Goal: Task Accomplishment & Management: Manage account settings

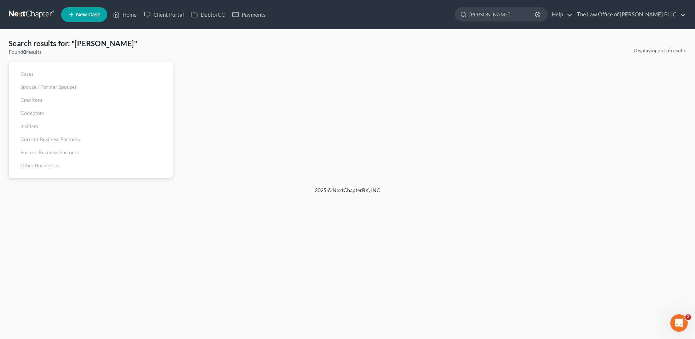
drag, startPoint x: 515, startPoint y: 17, endPoint x: 391, endPoint y: 12, distance: 123.3
click at [391, 13] on ul "New Case Home Client Portal DebtorCC Payments - No Result - See all results Or …" at bounding box center [373, 14] width 625 height 19
drag, startPoint x: 502, startPoint y: 14, endPoint x: 467, endPoint y: 14, distance: 35.6
click at [467, 14] on div "[PERSON_NAME]" at bounding box center [501, 14] width 93 height 14
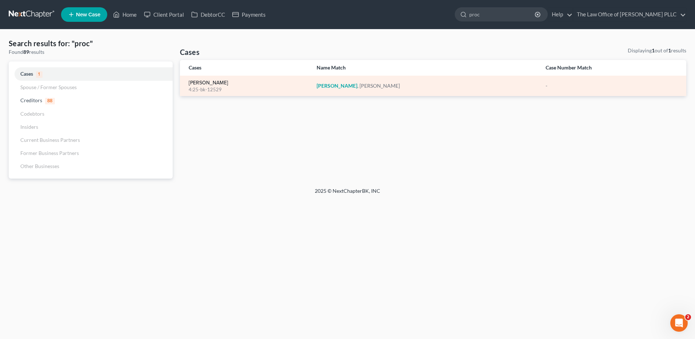
type input "proc"
click at [200, 82] on link "[PERSON_NAME]" at bounding box center [209, 82] width 40 height 5
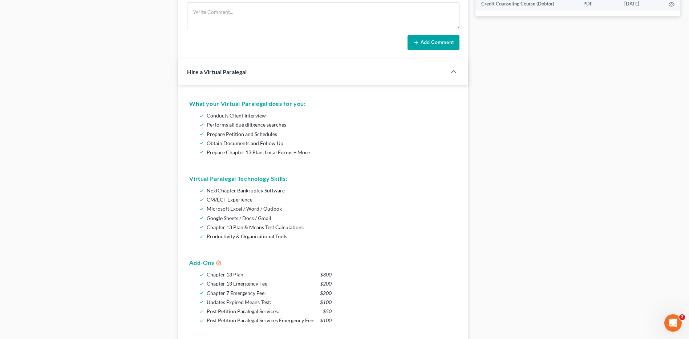
scroll to position [327, 0]
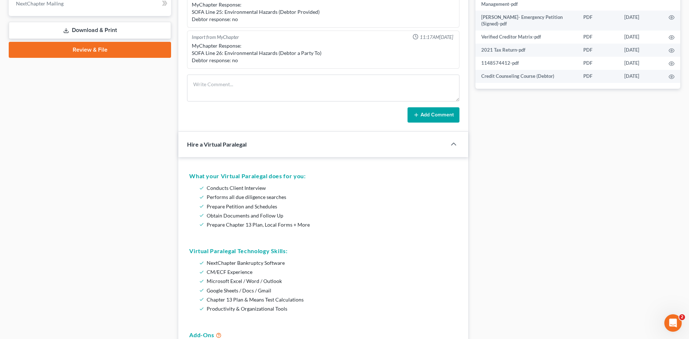
click at [103, 30] on link "Download & Print" at bounding box center [90, 30] width 162 height 17
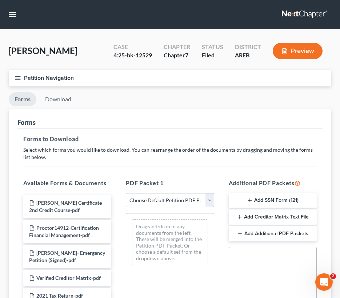
click at [118, 102] on ul "Forms Download" at bounding box center [170, 100] width 322 height 17
click at [210, 200] on select "Choose Default Petition PDF Packet Complete Bankruptcy Petition (all forms and …" at bounding box center [170, 200] width 88 height 15
select select "6"
click at [126, 193] on select "Choose Default Petition PDF Packet Complete Bankruptcy Petition (all forms and …" at bounding box center [170, 200] width 88 height 15
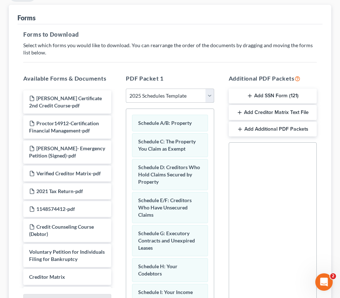
scroll to position [109, 0]
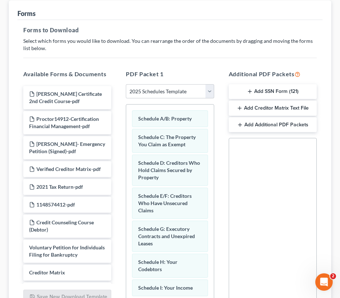
drag, startPoint x: 150, startPoint y: 12, endPoint x: 73, endPoint y: 14, distance: 77.4
click at [73, 14] on div "Forms" at bounding box center [169, 10] width 305 height 20
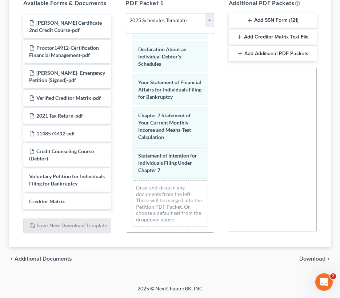
scroll to position [271, 0]
click at [316, 259] on span "Download" at bounding box center [312, 259] width 26 height 6
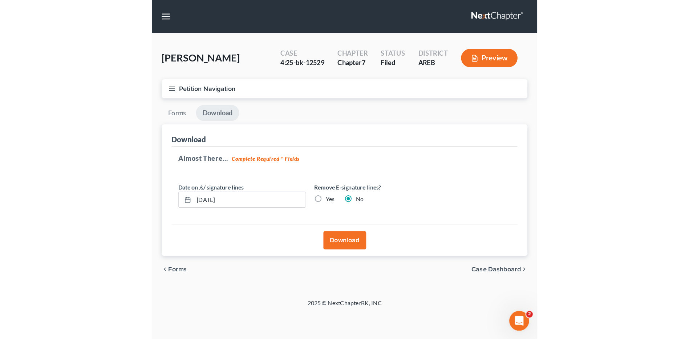
scroll to position [0, 0]
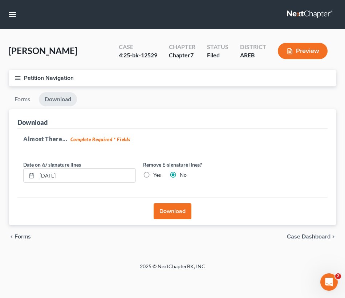
click at [170, 213] on button "Download" at bounding box center [173, 211] width 38 height 16
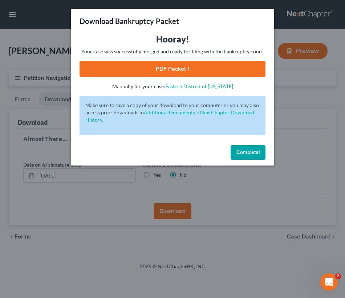
click at [174, 65] on link "PDF Packet 1" at bounding box center [173, 69] width 186 height 16
click at [241, 157] on button "Complete!" at bounding box center [248, 152] width 35 height 15
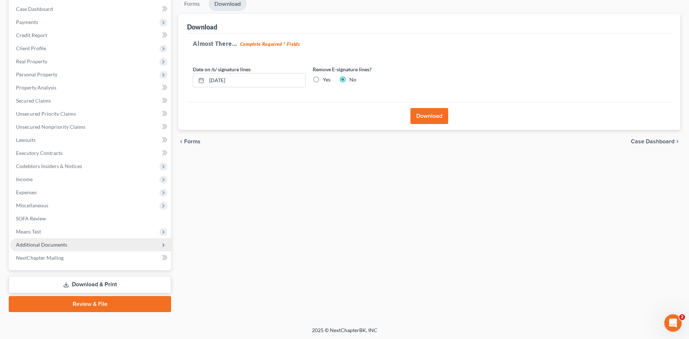
scroll to position [74, 0]
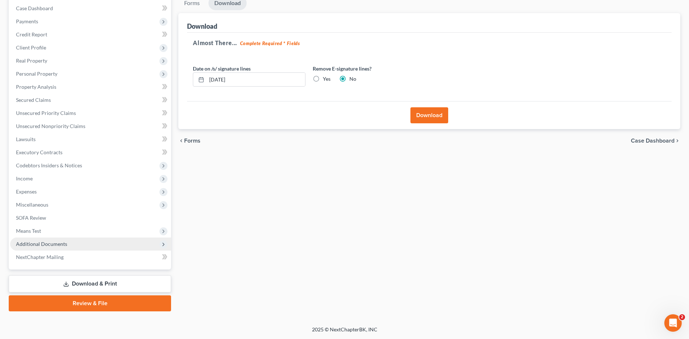
click at [61, 245] on span "Additional Documents" at bounding box center [41, 244] width 51 height 6
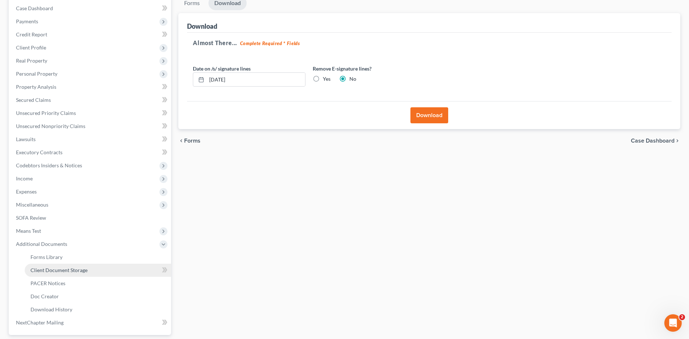
click at [71, 273] on link "Client Document Storage" at bounding box center [98, 269] width 146 height 13
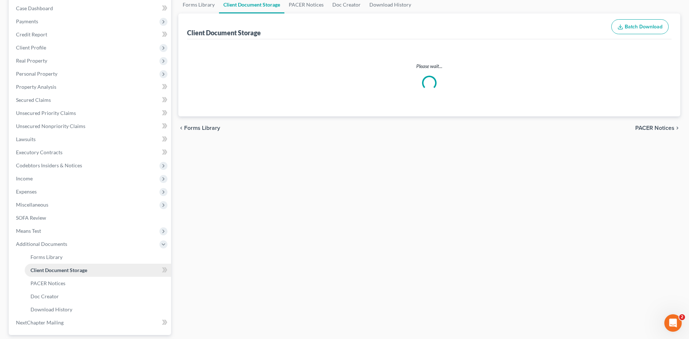
scroll to position [73, 0]
select select "0"
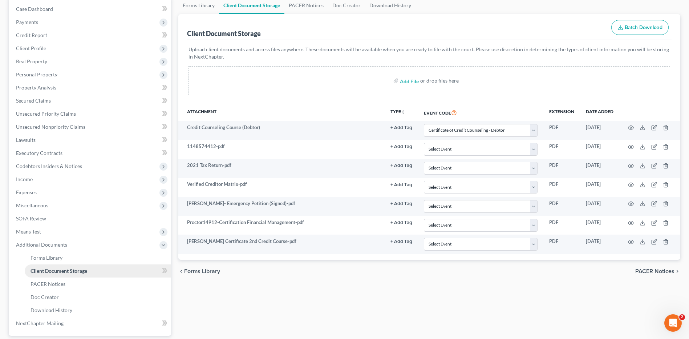
scroll to position [0, 0]
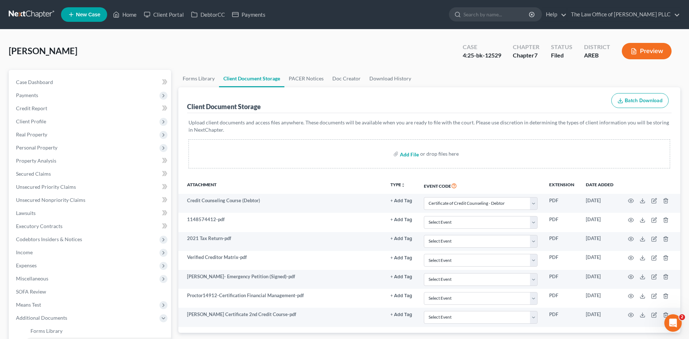
click at [411, 152] on input "file" at bounding box center [408, 153] width 17 height 13
type input "C:\fakepath\[PERSON_NAME] Schedules for Filing.pdf"
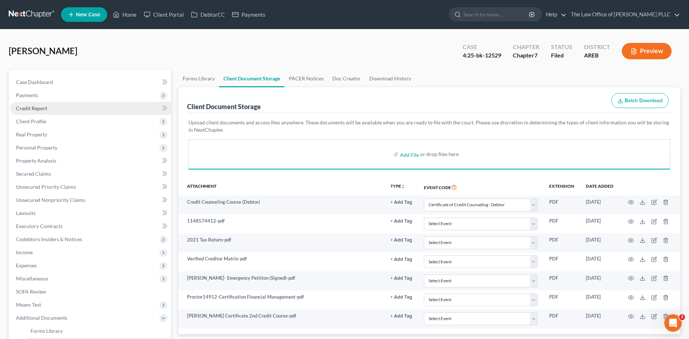
select select "0"
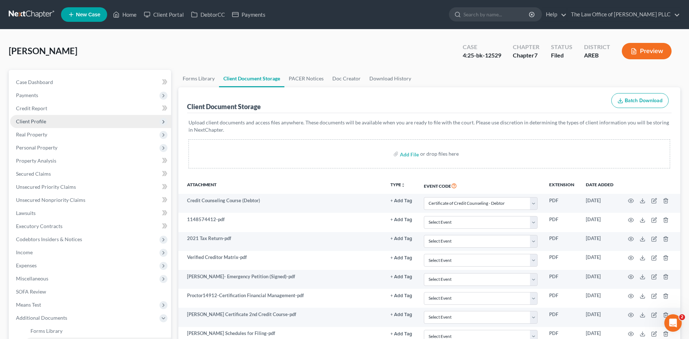
click at [46, 121] on span "Client Profile" at bounding box center [90, 121] width 161 height 13
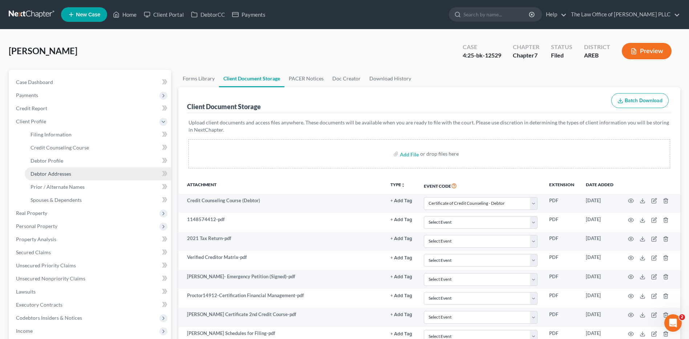
click at [51, 174] on span "Debtor Addresses" at bounding box center [51, 173] width 41 height 6
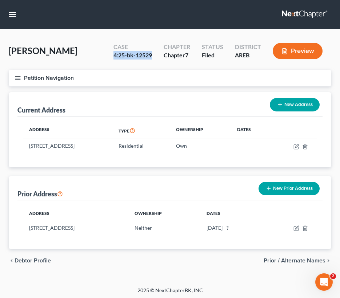
drag, startPoint x: 153, startPoint y: 56, endPoint x: 112, endPoint y: 52, distance: 40.9
click at [112, 52] on div "Case 4:25-bk-12529" at bounding box center [133, 51] width 50 height 21
copy div "4:25-bk-12529"
click at [12, 13] on button "button" at bounding box center [12, 14] width 13 height 13
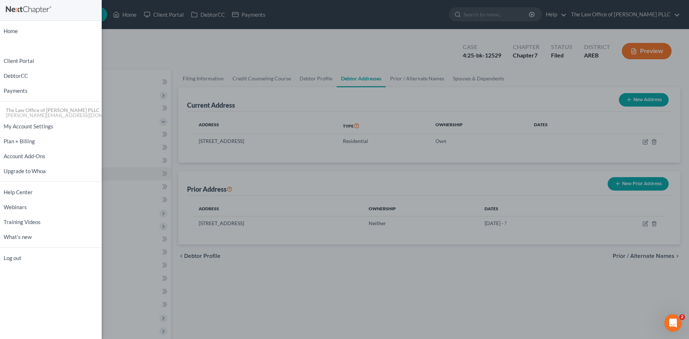
click at [161, 54] on div "Home New Case Client Portal DebtorCC Payments The Law Office of [PERSON_NAME] P…" at bounding box center [344, 169] width 689 height 339
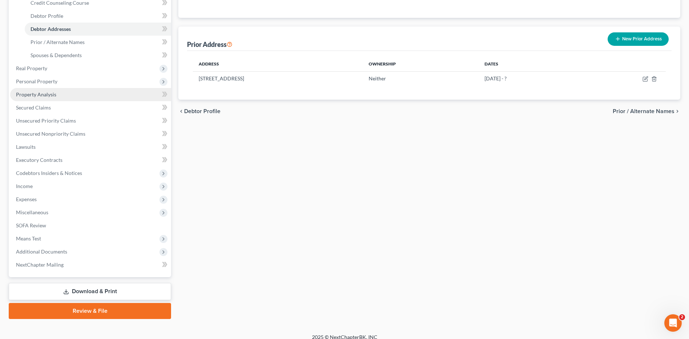
scroll to position [145, 0]
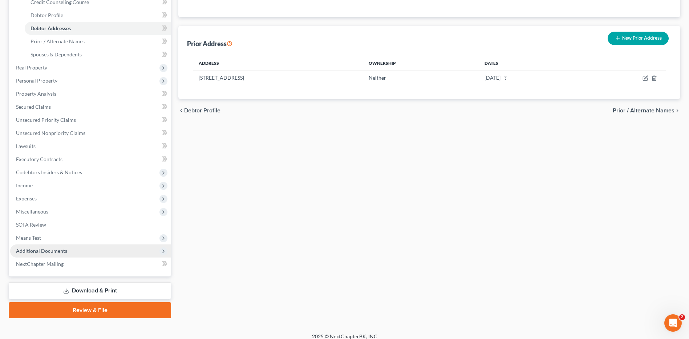
click at [52, 247] on span "Additional Documents" at bounding box center [41, 250] width 51 height 6
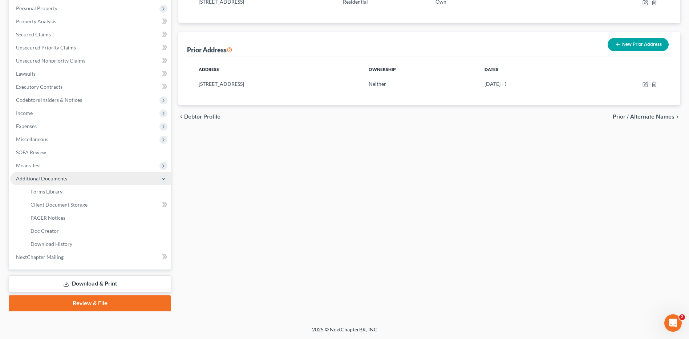
scroll to position [139, 0]
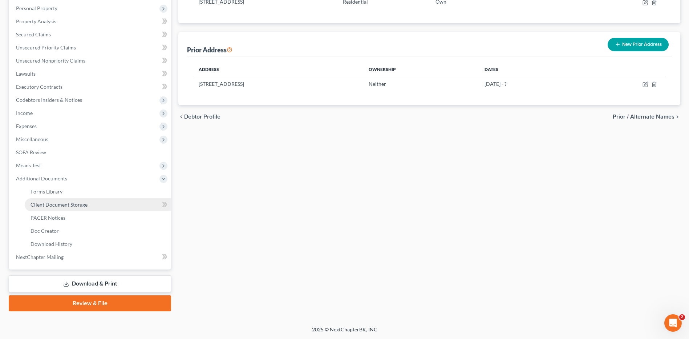
click at [67, 206] on span "Client Document Storage" at bounding box center [59, 204] width 57 height 6
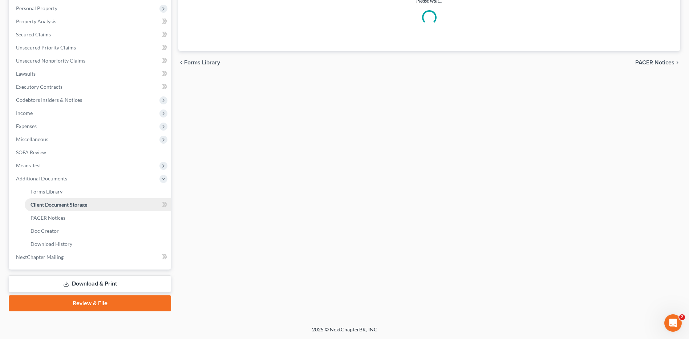
scroll to position [112, 0]
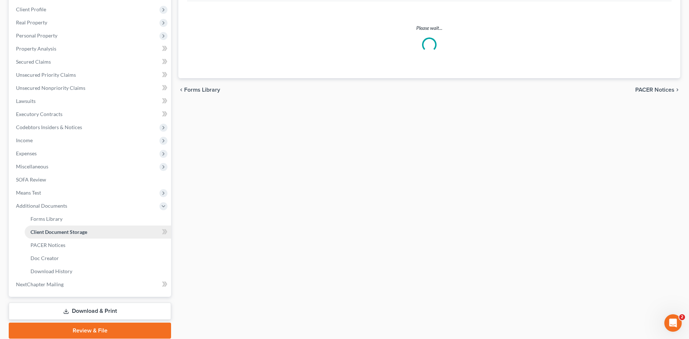
select select "0"
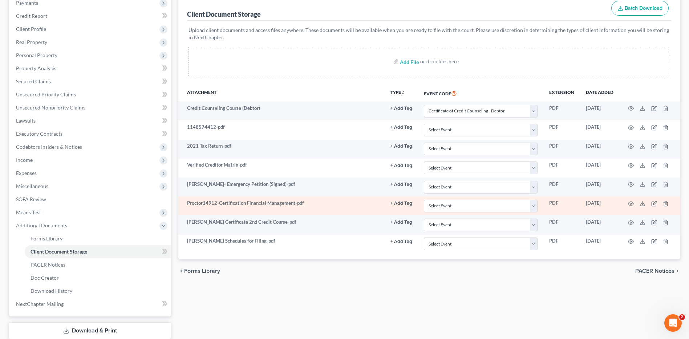
scroll to position [109, 0]
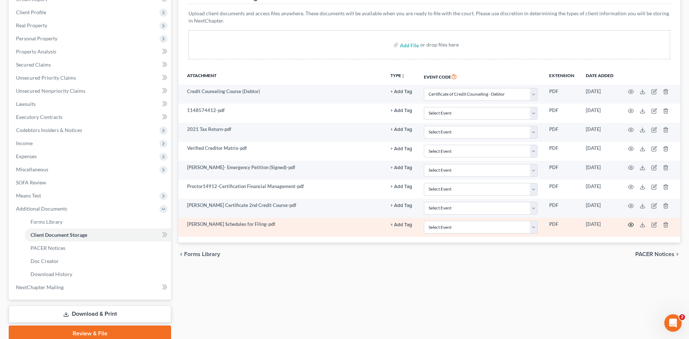
click at [629, 226] on icon "button" at bounding box center [631, 225] width 5 height 4
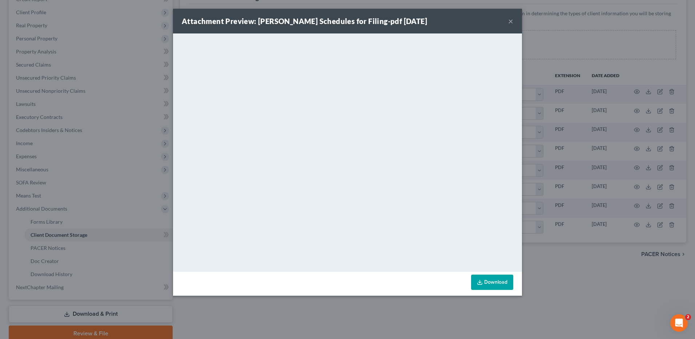
drag, startPoint x: 420, startPoint y: 18, endPoint x: 430, endPoint y: 24, distance: 11.7
click at [430, 24] on div "Attachment Preview: [PERSON_NAME] Schedules for Filing-pdf [DATE] ×" at bounding box center [347, 21] width 349 height 25
drag, startPoint x: 428, startPoint y: 24, endPoint x: 522, endPoint y: 28, distance: 94.6
click at [524, 29] on div "Attachment Preview: [PERSON_NAME] Schedules for Filing-pdf [DATE] × <object ng-…" at bounding box center [347, 169] width 695 height 339
click at [505, 21] on div "Attachment Preview: [PERSON_NAME] Schedules for Filing-pdf [DATE] ×" at bounding box center [347, 21] width 349 height 25
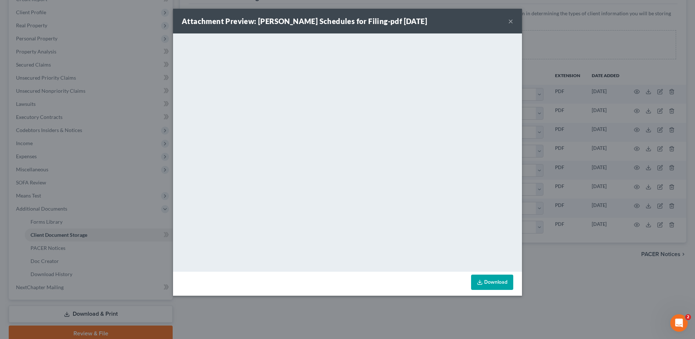
click at [512, 21] on button "×" at bounding box center [510, 21] width 5 height 9
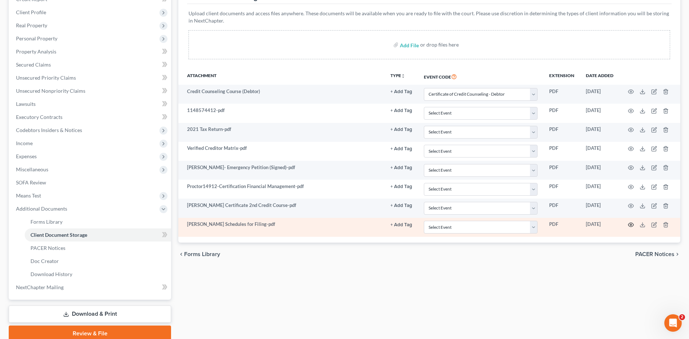
click at [629, 223] on icon "button" at bounding box center [631, 225] width 5 height 4
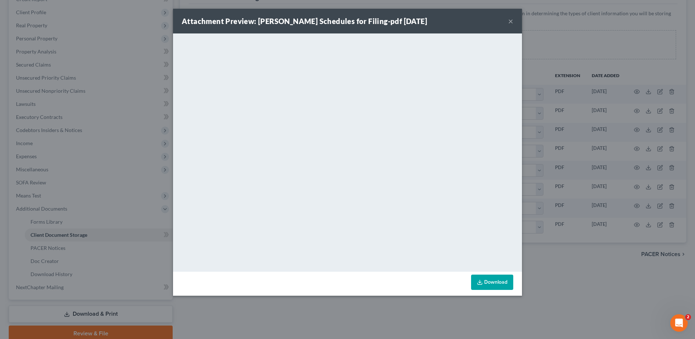
click at [654, 28] on div "Attachment Preview: [PERSON_NAME] Schedules for Filing-pdf [DATE] × <object ng-…" at bounding box center [347, 169] width 695 height 339
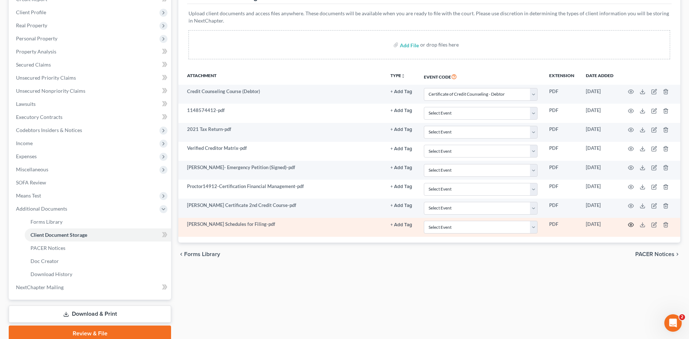
click at [631, 224] on circle "button" at bounding box center [630, 224] width 1 height 1
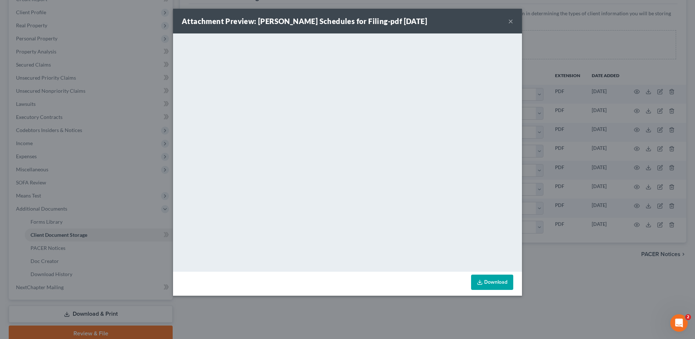
click at [121, 31] on div "Attachment Preview: [PERSON_NAME] Schedules for Filing-pdf [DATE] × <object ng-…" at bounding box center [347, 169] width 695 height 339
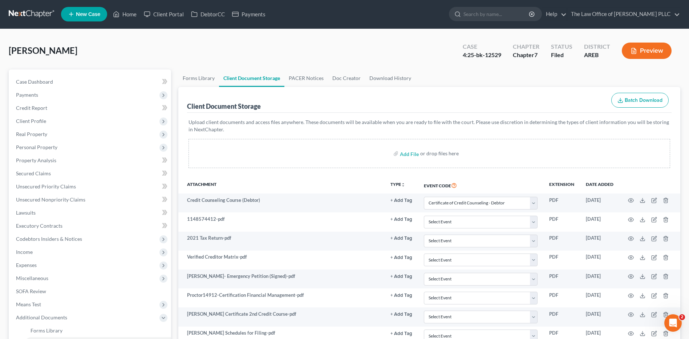
scroll to position [0, 0]
click at [497, 10] on input "search" at bounding box center [497, 14] width 66 height 13
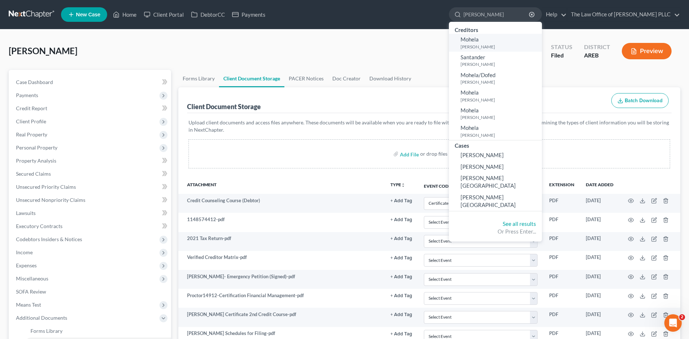
type input "[PERSON_NAME]"
click at [494, 44] on small "[PERSON_NAME]" at bounding box center [501, 47] width 80 height 6
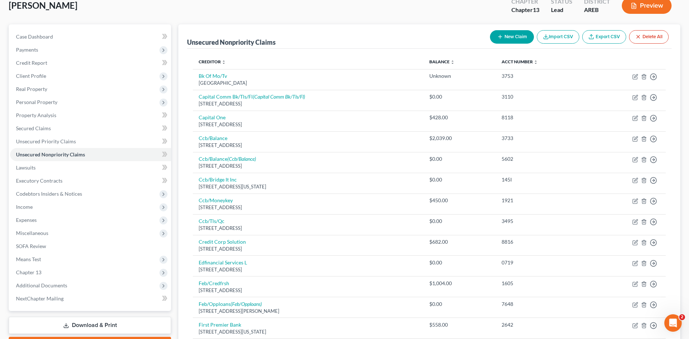
scroll to position [109, 0]
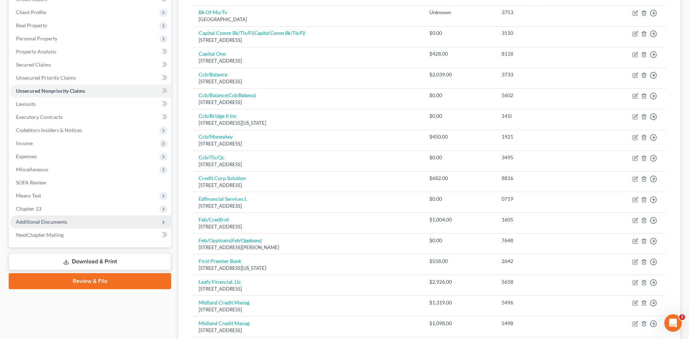
click at [45, 221] on span "Additional Documents" at bounding box center [41, 221] width 51 height 6
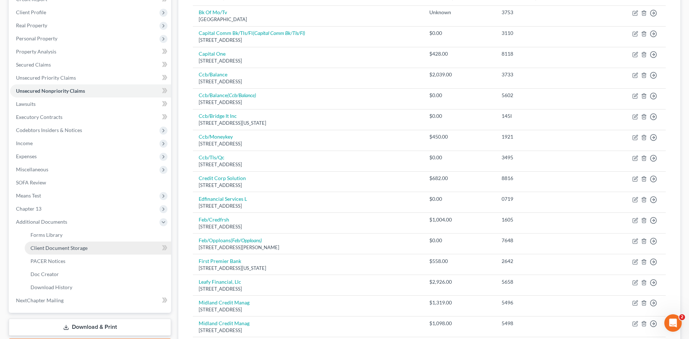
click at [68, 249] on span "Client Document Storage" at bounding box center [59, 248] width 57 height 6
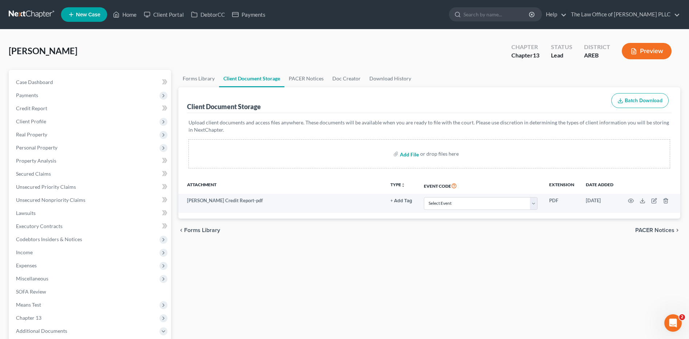
click at [412, 157] on input "file" at bounding box center [408, 153] width 17 height 13
type input "C:\fakepath\completed General Intake [PERSON_NAME].pdf"
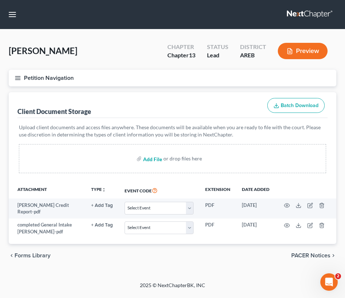
click at [154, 162] on input "file" at bounding box center [151, 158] width 17 height 13
type input "C:\fakepath\Bankruptcy - Pre-filing Agreement. ([PERSON_NAME]).pdf"
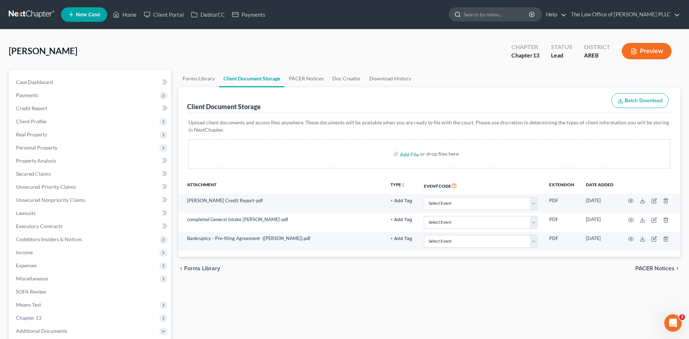
drag, startPoint x: 497, startPoint y: 10, endPoint x: 489, endPoint y: 15, distance: 9.0
click at [496, 11] on input "search" at bounding box center [497, 14] width 66 height 13
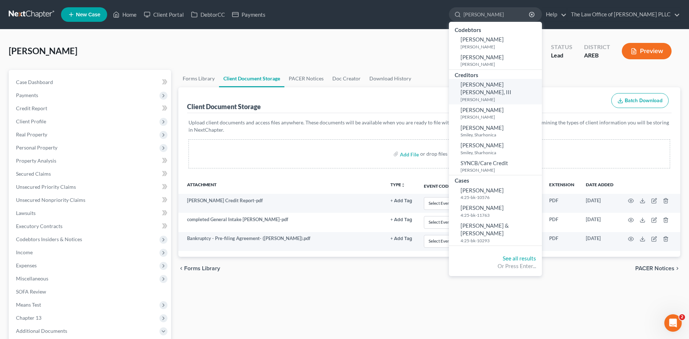
type input "[PERSON_NAME]"
click at [496, 86] on span "[PERSON_NAME] [PERSON_NAME], III" at bounding box center [486, 88] width 51 height 14
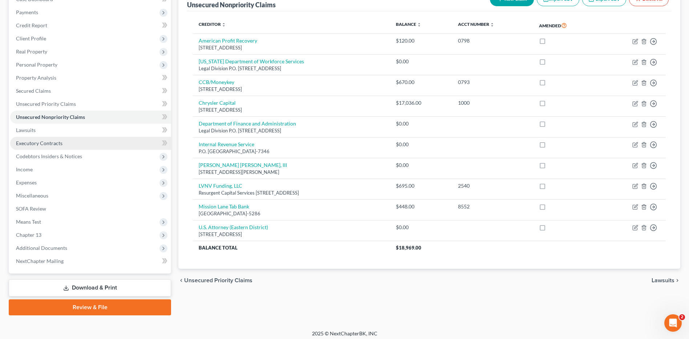
scroll to position [87, 0]
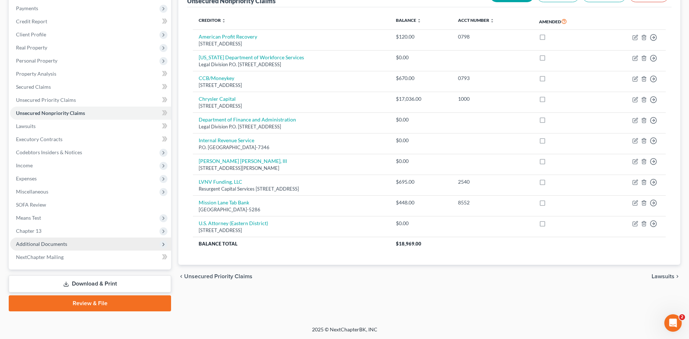
click at [56, 241] on span "Additional Documents" at bounding box center [41, 244] width 51 height 6
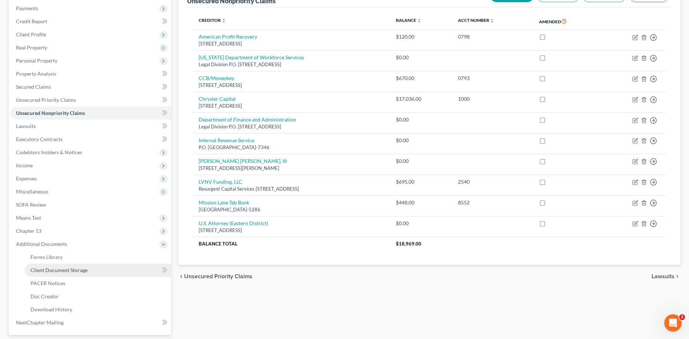
click at [73, 267] on span "Client Document Storage" at bounding box center [59, 270] width 57 height 6
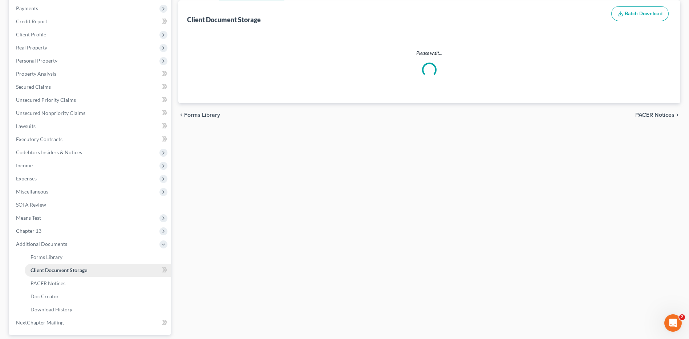
scroll to position [51, 0]
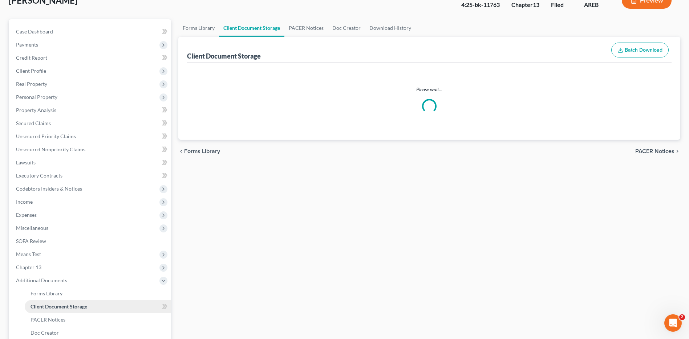
select select "0"
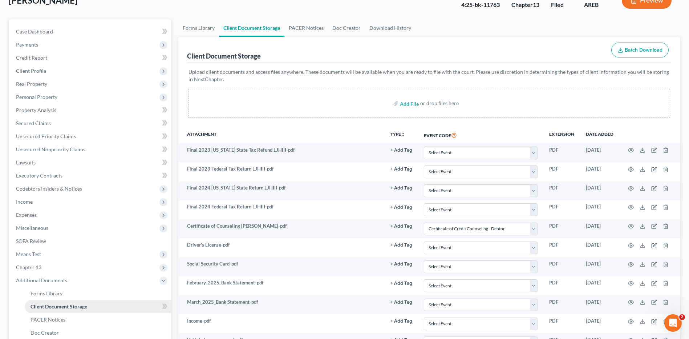
scroll to position [0, 0]
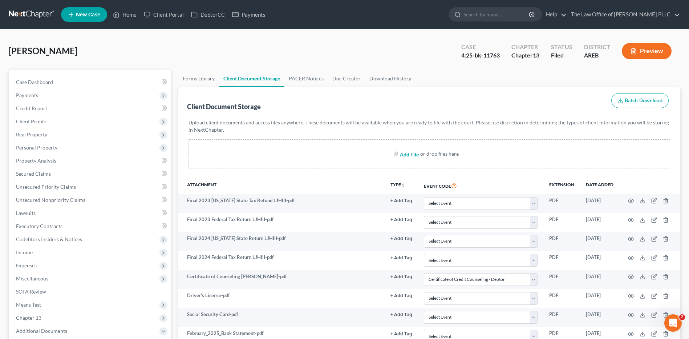
click at [409, 152] on input "file" at bounding box center [408, 153] width 17 height 13
type input "C:\fakepath\RTN MAIL [PERSON_NAME].jpg"
select select "0"
click at [477, 13] on input "search" at bounding box center [497, 14] width 66 height 13
type input "[PERSON_NAME]"
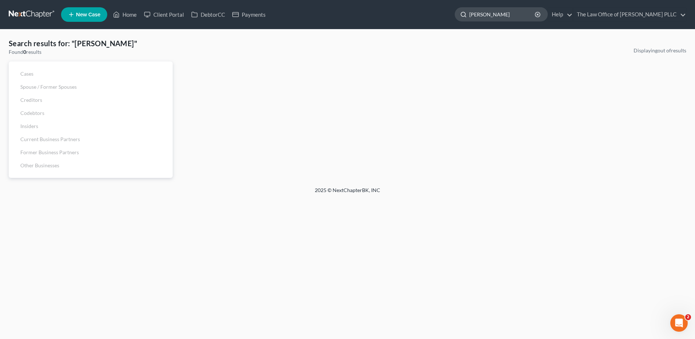
drag, startPoint x: 499, startPoint y: 13, endPoint x: 466, endPoint y: 21, distance: 33.7
click at [467, 20] on div "[PERSON_NAME]" at bounding box center [501, 14] width 93 height 14
type input "[PERSON_NAME]"
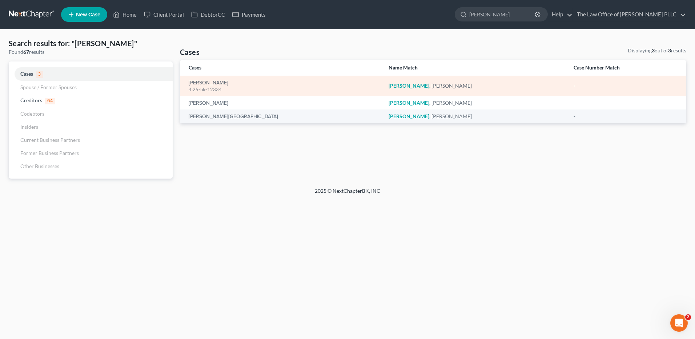
click at [229, 86] on div "[PERSON_NAME] 4:25-bk-12334" at bounding box center [283, 86] width 188 height 14
drag, startPoint x: 229, startPoint y: 86, endPoint x: 219, endPoint y: 86, distance: 10.2
click at [219, 86] on div "4:25-bk-12334" at bounding box center [283, 89] width 188 height 7
click at [214, 88] on div "4:25-bk-12334" at bounding box center [283, 89] width 188 height 7
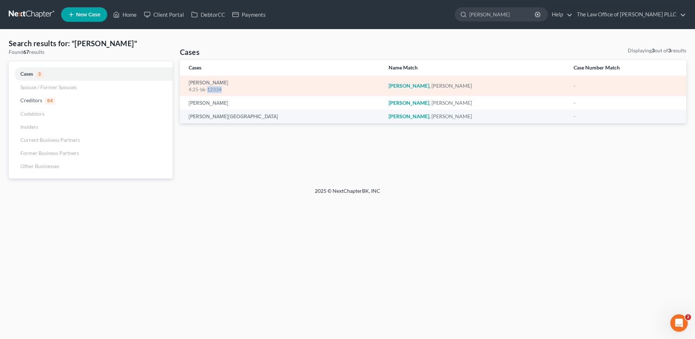
click at [214, 88] on div "4:25-bk-12334" at bounding box center [283, 89] width 188 height 7
drag, startPoint x: 214, startPoint y: 88, endPoint x: 204, endPoint y: 88, distance: 10.2
click at [204, 88] on div "4:25-bk-12334" at bounding box center [283, 89] width 188 height 7
drag, startPoint x: 204, startPoint y: 88, endPoint x: 201, endPoint y: 82, distance: 6.0
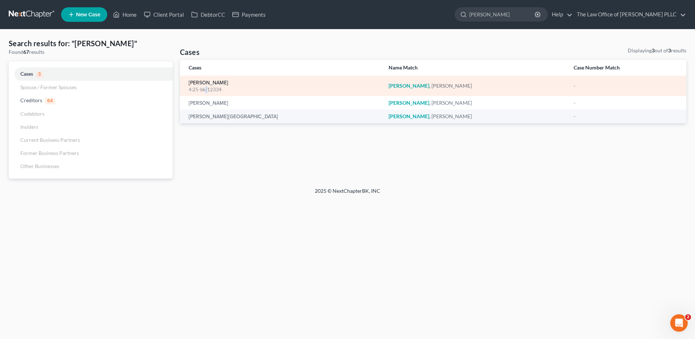
click at [201, 83] on link "[PERSON_NAME]" at bounding box center [209, 82] width 40 height 5
click at [200, 82] on link "[PERSON_NAME]" at bounding box center [209, 82] width 40 height 5
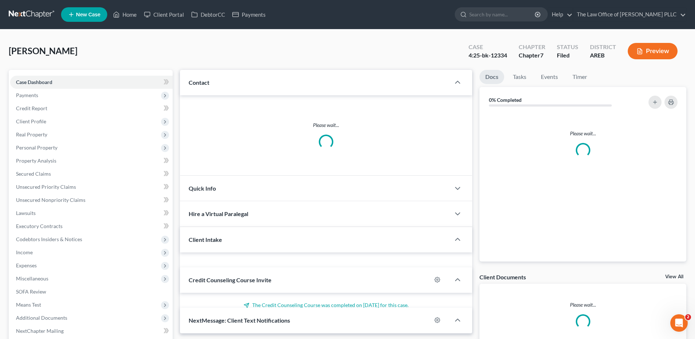
click at [0, 0] on div "Updates & News" at bounding box center [0, 0] width 0 height 0
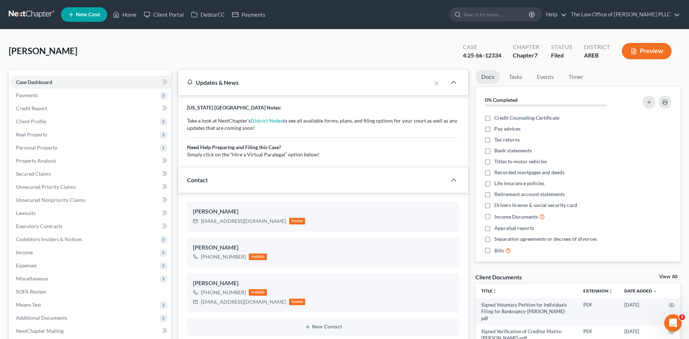
scroll to position [278, 0]
click at [253, 79] on div "Updates & News" at bounding box center [304, 82] width 235 height 8
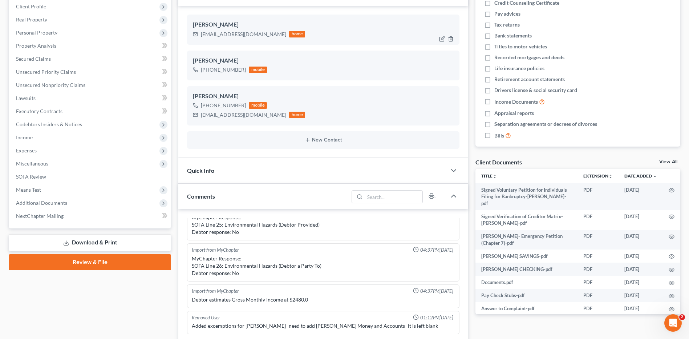
scroll to position [182, 0]
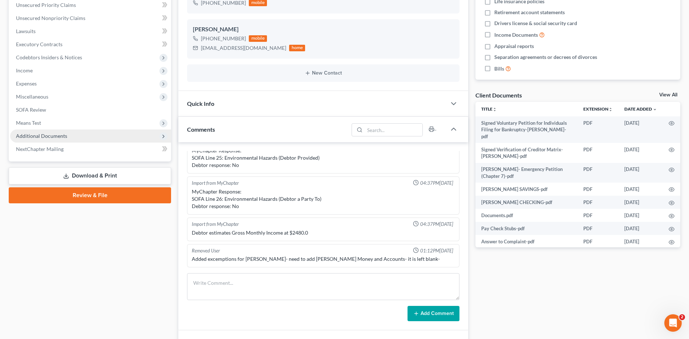
click at [65, 133] on span "Additional Documents" at bounding box center [41, 136] width 51 height 6
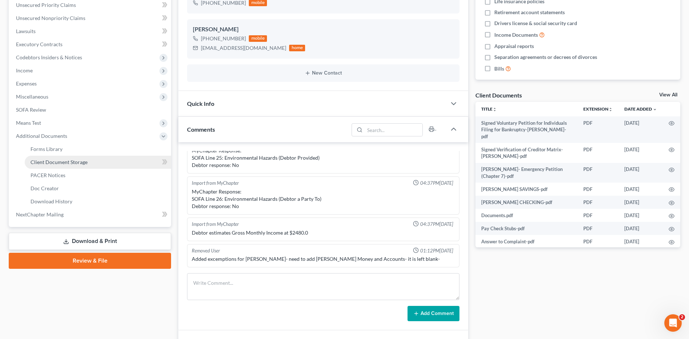
click at [64, 161] on span "Client Document Storage" at bounding box center [59, 162] width 57 height 6
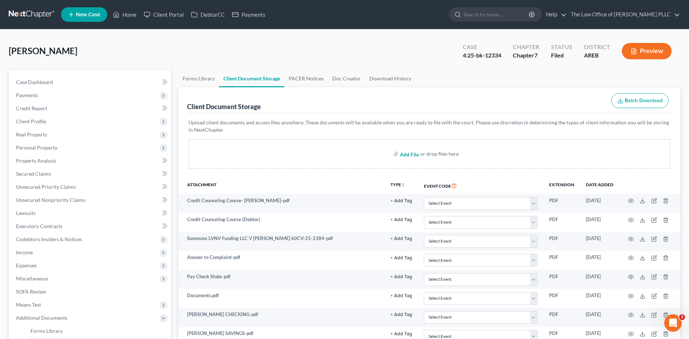
click at [404, 154] on input "file" at bounding box center [408, 153] width 17 height 13
type input "C:\fakepath\[PERSON_NAME] - L Citibank-Dillards [DATE].jpg"
click at [492, 16] on input "search" at bounding box center [497, 14] width 66 height 13
click at [471, 15] on input "search" at bounding box center [497, 14] width 66 height 13
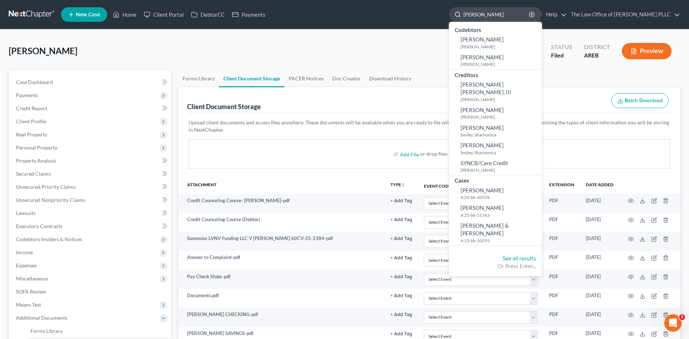
type input "[PERSON_NAME]"
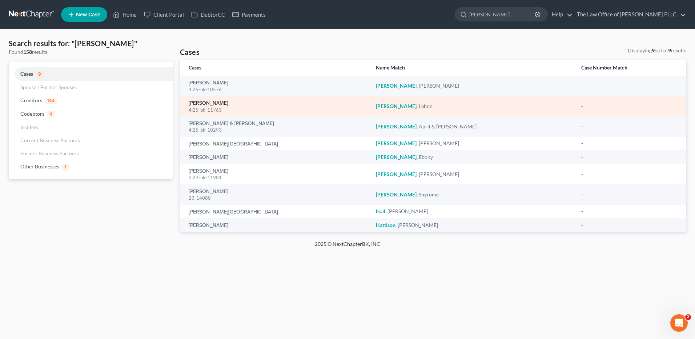
click at [211, 106] on link "[PERSON_NAME]" at bounding box center [209, 103] width 40 height 5
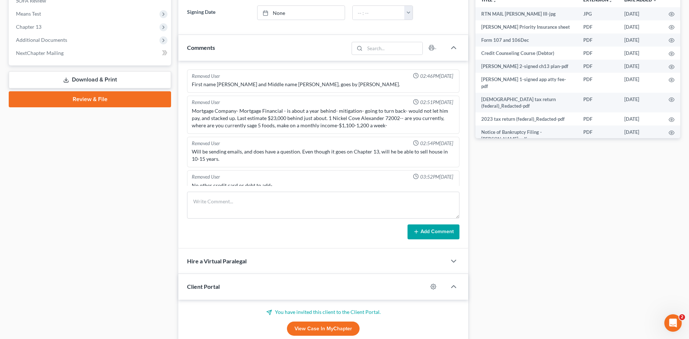
scroll to position [218, 0]
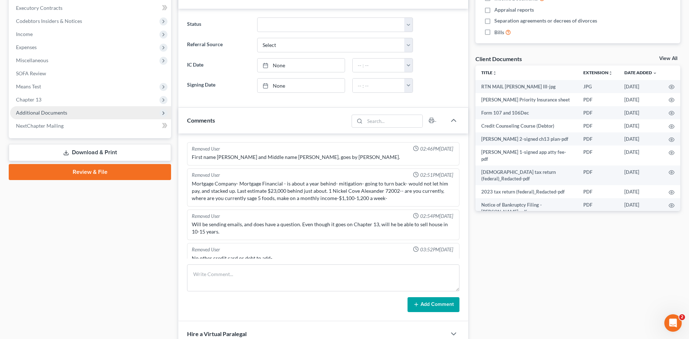
click at [88, 112] on span "Additional Documents" at bounding box center [90, 112] width 161 height 13
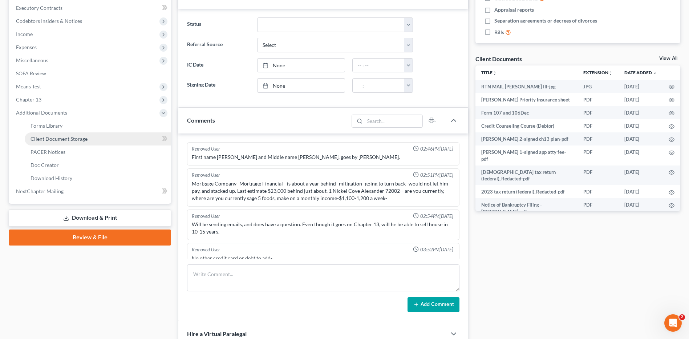
click at [69, 142] on link "Client Document Storage" at bounding box center [98, 138] width 146 height 13
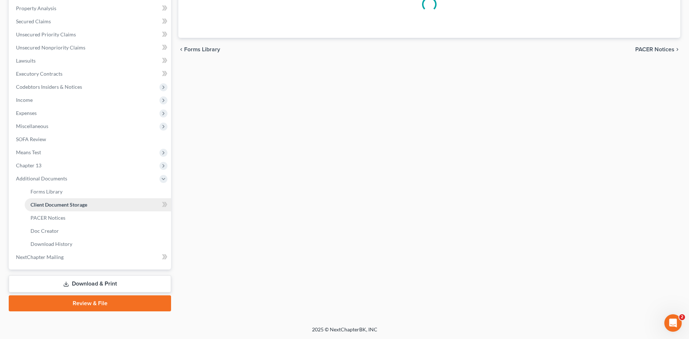
scroll to position [115, 0]
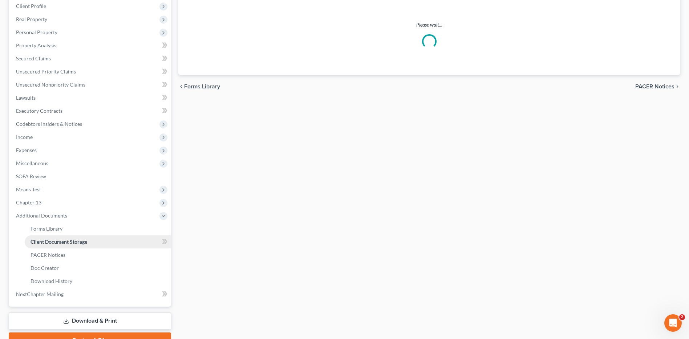
select select "0"
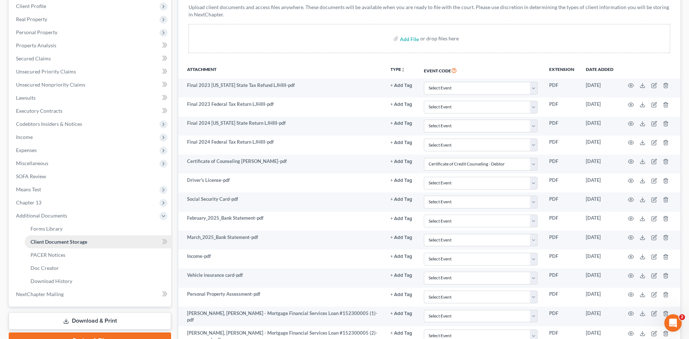
scroll to position [0, 0]
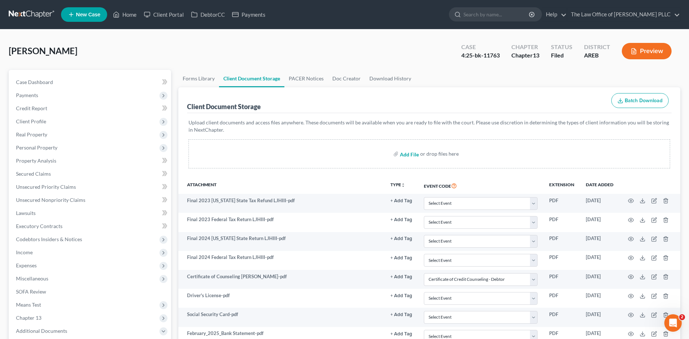
click at [404, 155] on input "file" at bounding box center [408, 153] width 17 height 13
type input "C:\fakepath\L Priority Ins. to [PERSON_NAME] [DATE].jpg"
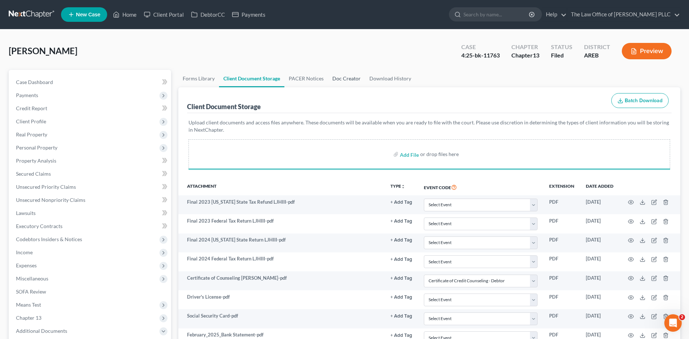
select select "0"
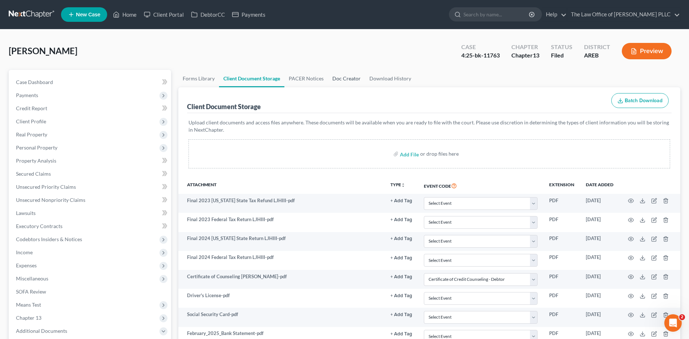
select select "0"
